Goal: Check status: Verify the current state of an ongoing process or item

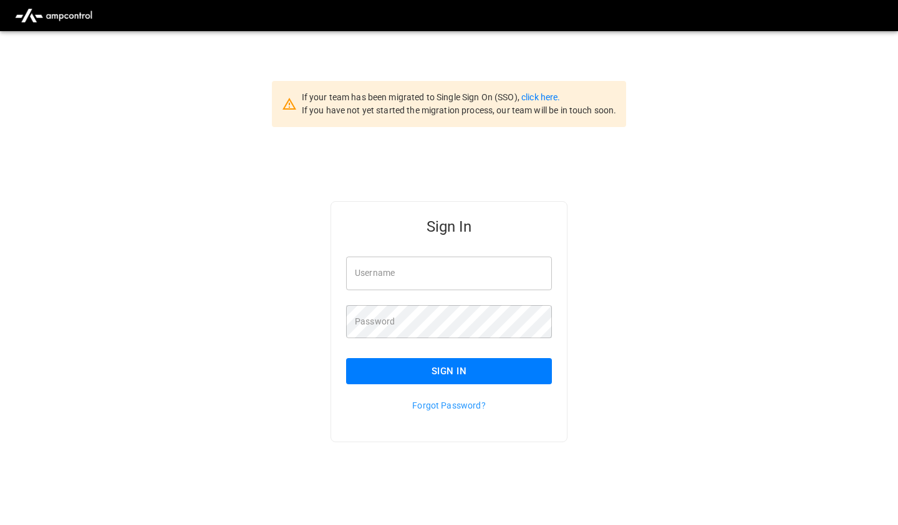
type input "*******"
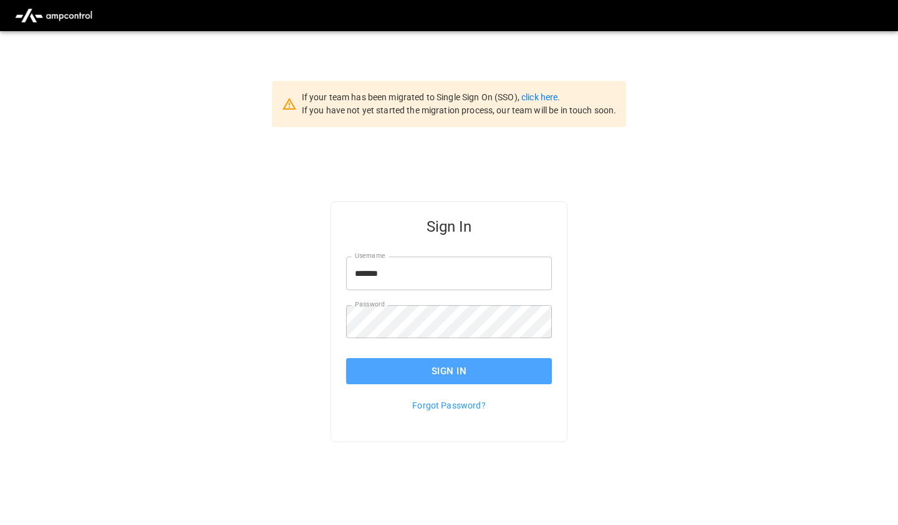
click at [399, 367] on button "Sign In" at bounding box center [449, 371] width 206 height 26
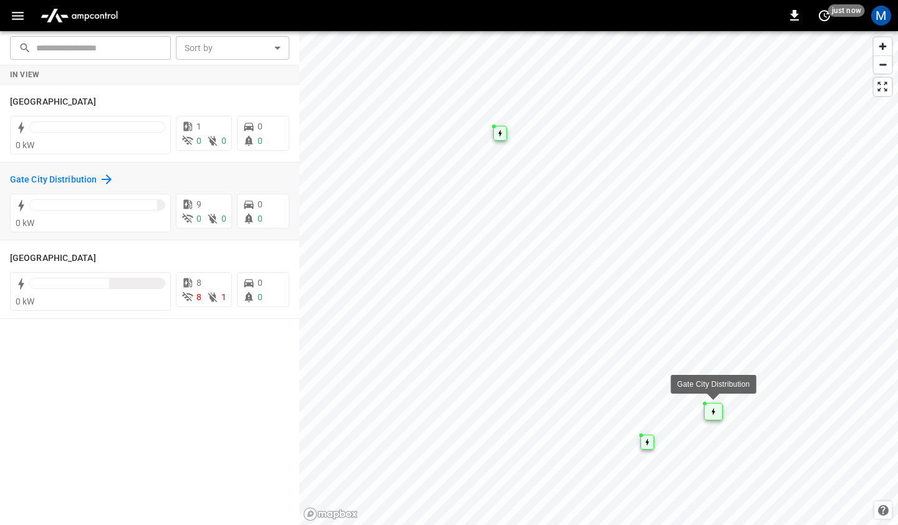
click at [62, 181] on h6 "Gate City Distribution" at bounding box center [53, 180] width 87 height 14
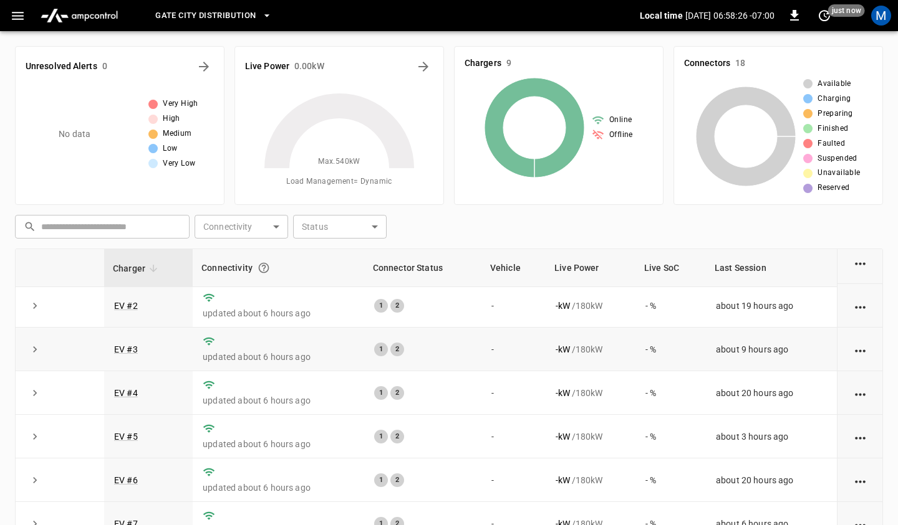
scroll to position [67, 0]
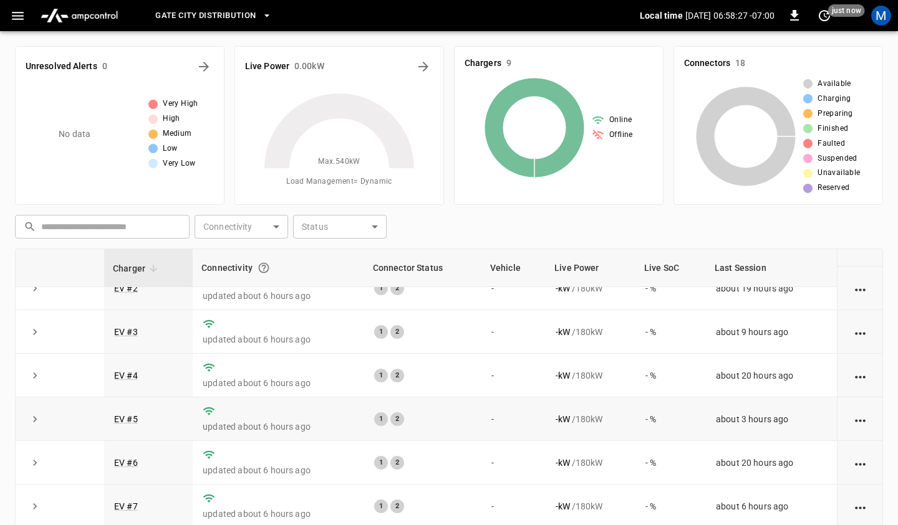
click at [34, 417] on icon "expand row" at bounding box center [35, 419] width 12 height 12
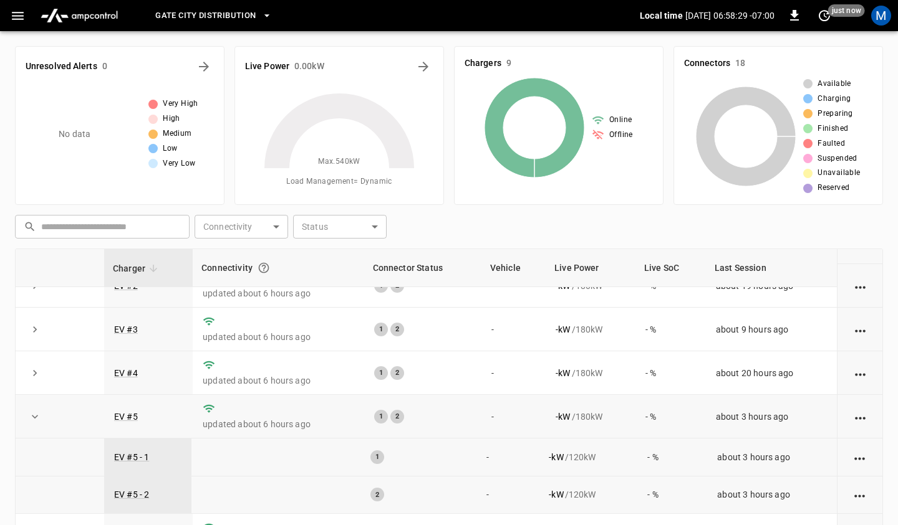
scroll to position [142, 0]
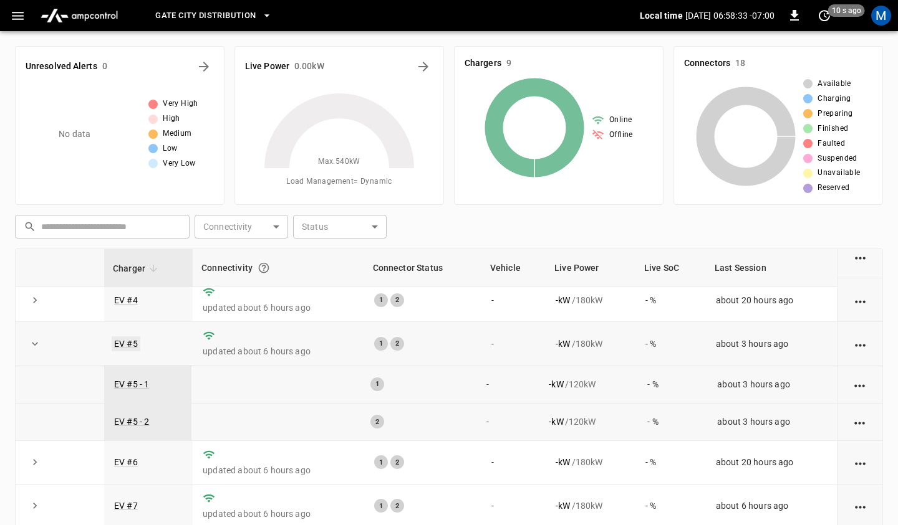
click at [123, 342] on link "EV #5" at bounding box center [126, 344] width 29 height 15
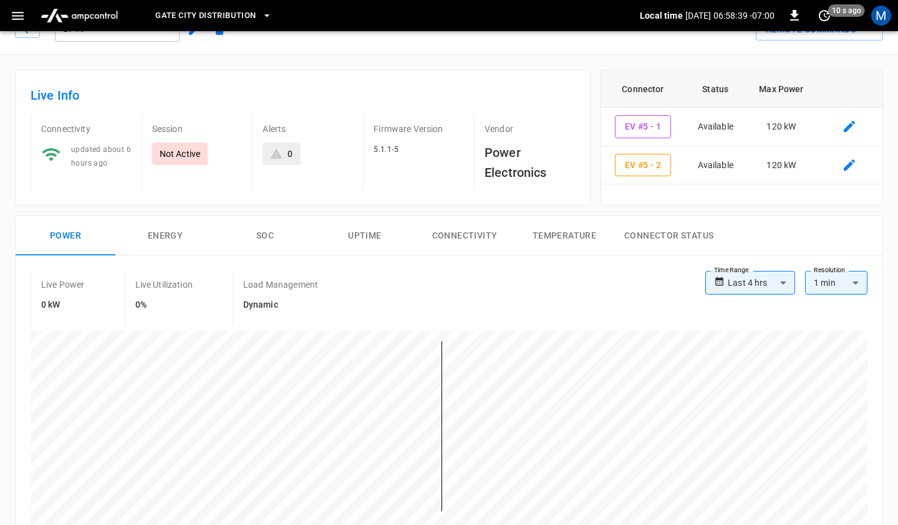
scroll to position [32, 0]
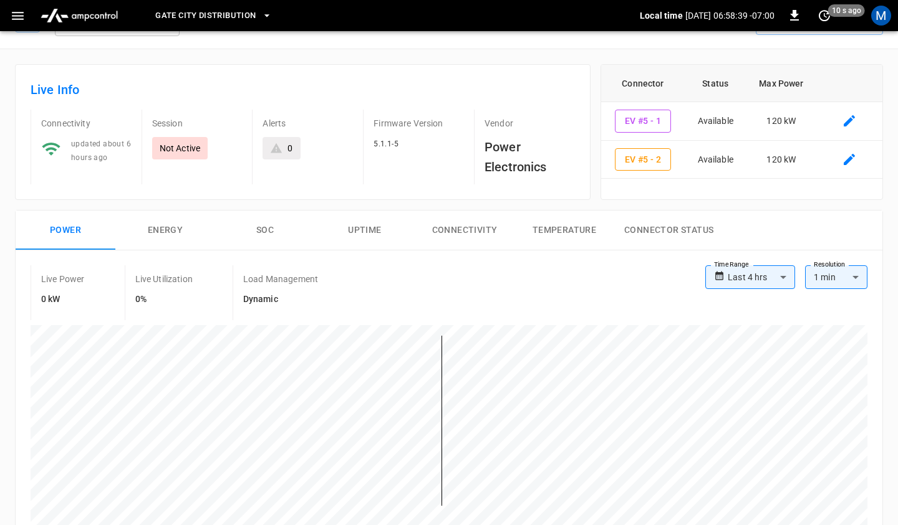
click at [723, 277] on icon at bounding box center [719, 276] width 11 height 19
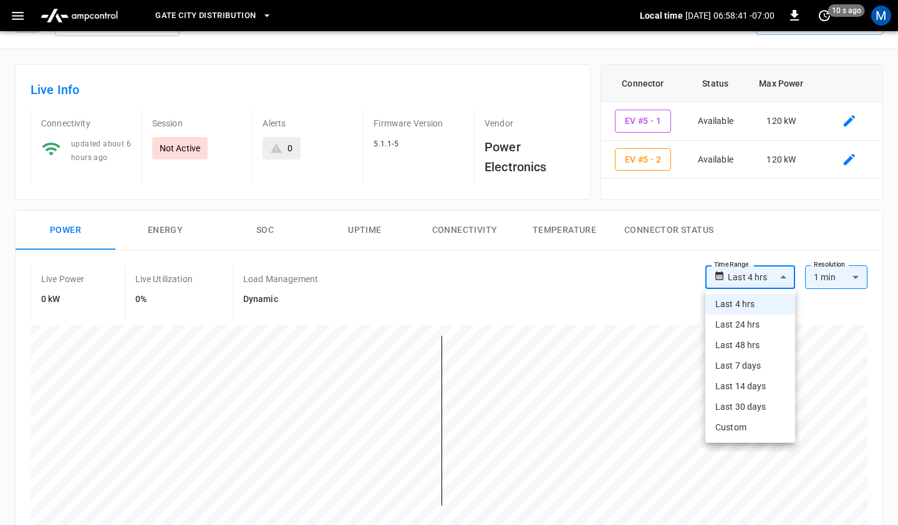
click at [752, 340] on li "Last 48 hrs" at bounding box center [750, 345] width 90 height 21
type input "**********"
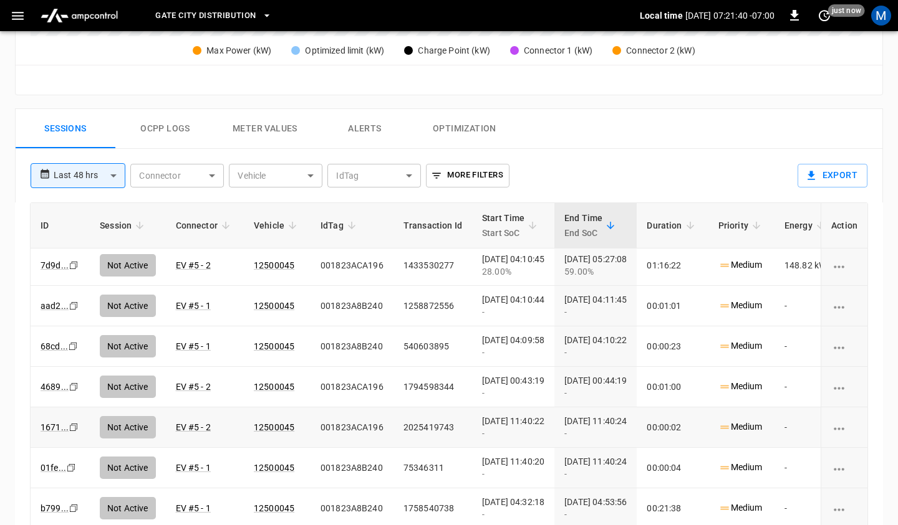
scroll to position [0, 0]
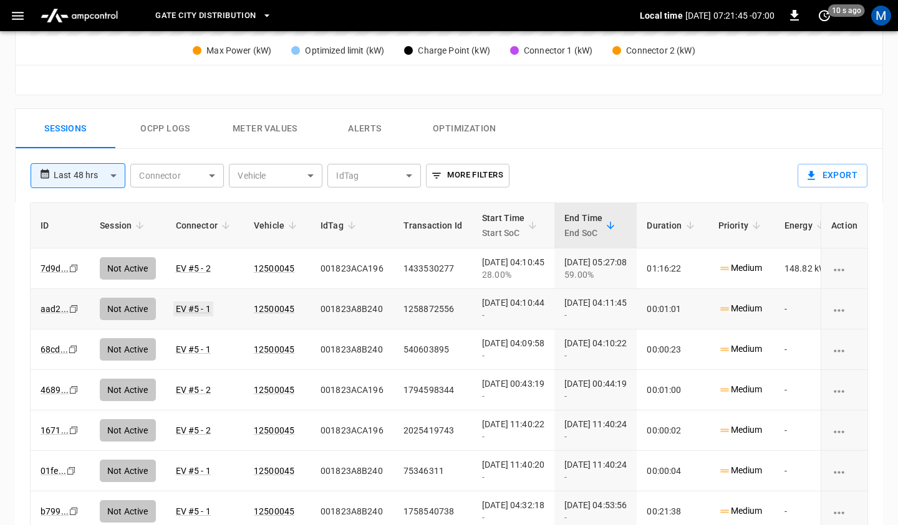
click at [206, 309] on link "EV #5 - 1" at bounding box center [193, 309] width 40 height 15
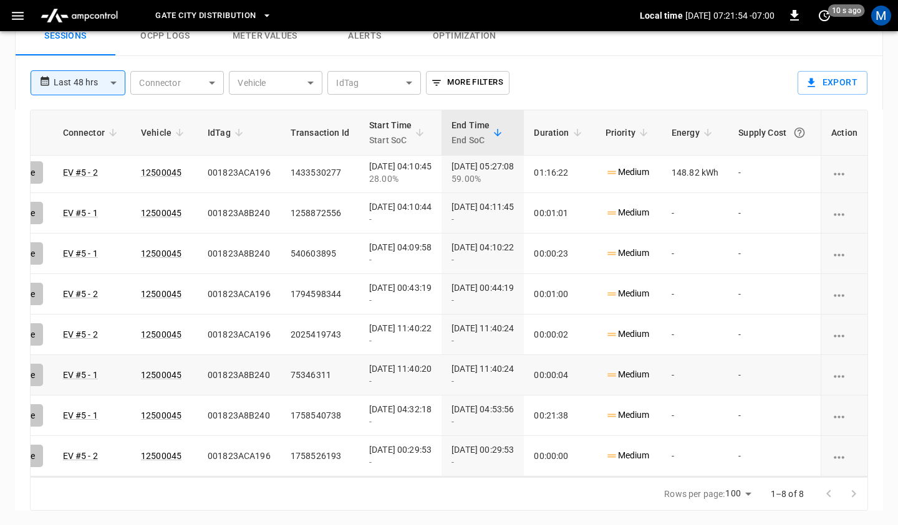
scroll to position [3, 0]
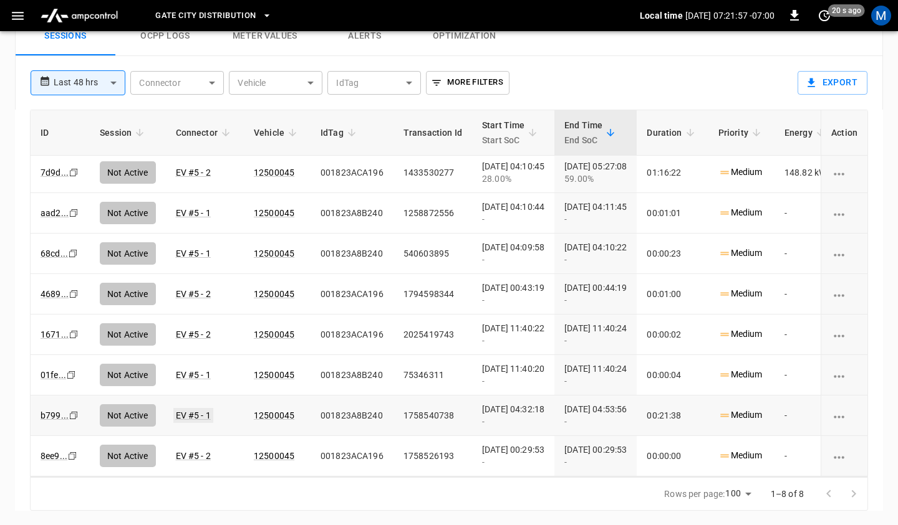
click at [204, 418] on link "EV #5 - 1" at bounding box center [193, 415] width 40 height 15
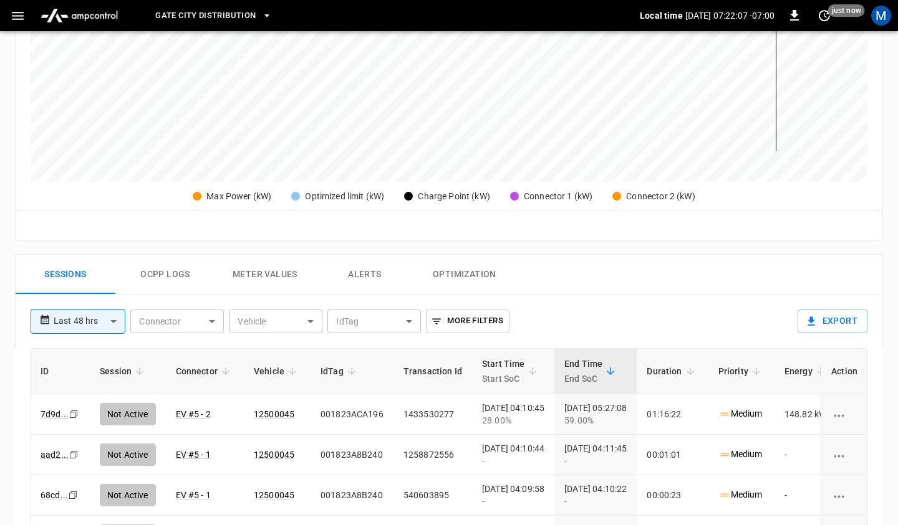
scroll to position [385, 0]
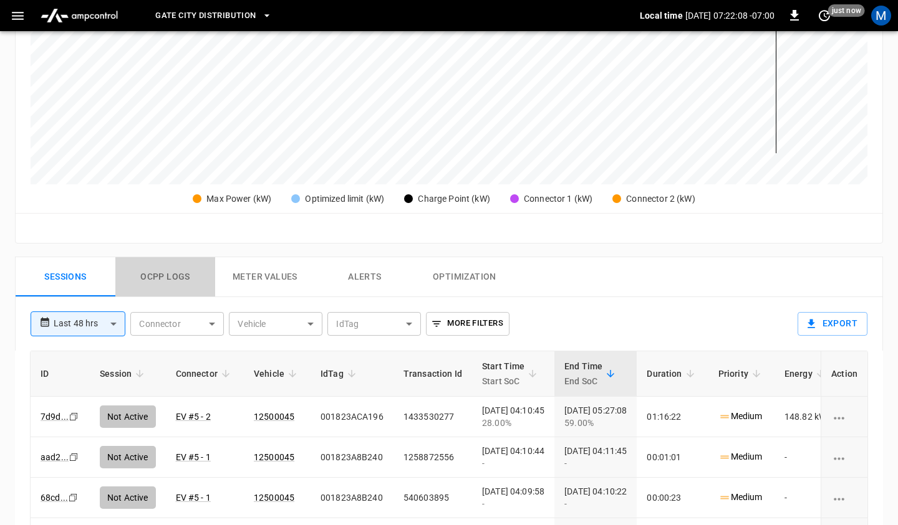
click at [174, 282] on button "Ocpp logs" at bounding box center [165, 277] width 100 height 40
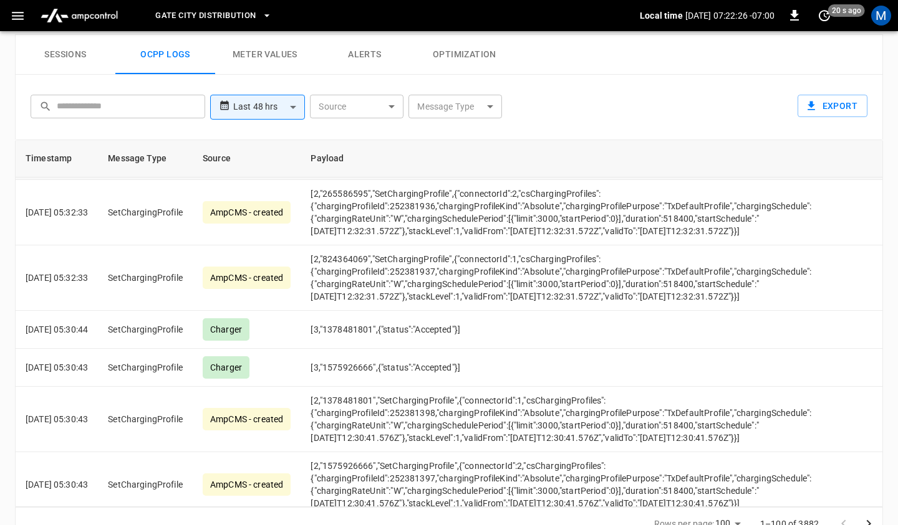
scroll to position [1856, 0]
